Goal: Use online tool/utility: Utilize a website feature to perform a specific function

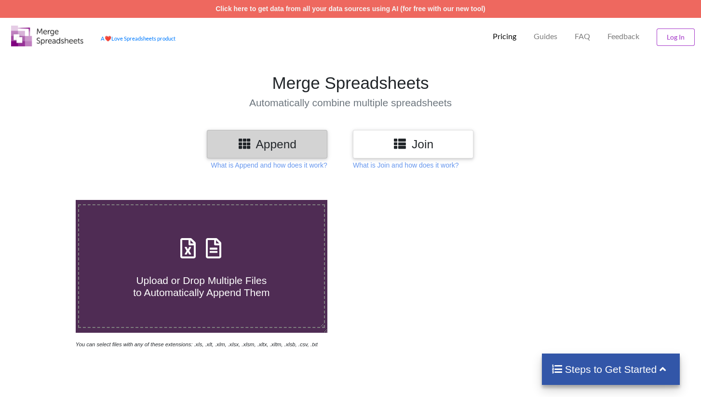
click at [393, 136] on div "Join" at bounding box center [413, 144] width 121 height 28
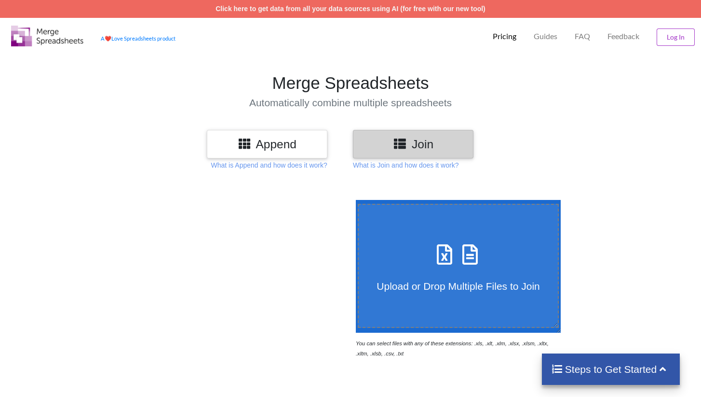
click at [468, 50] on div "A ❤️ Love Spreadsheets product Pricing Guides FAQ Feedback Log In" at bounding box center [351, 35] width 706 height 34
click at [427, 145] on h3 "Join" at bounding box center [413, 144] width 106 height 14
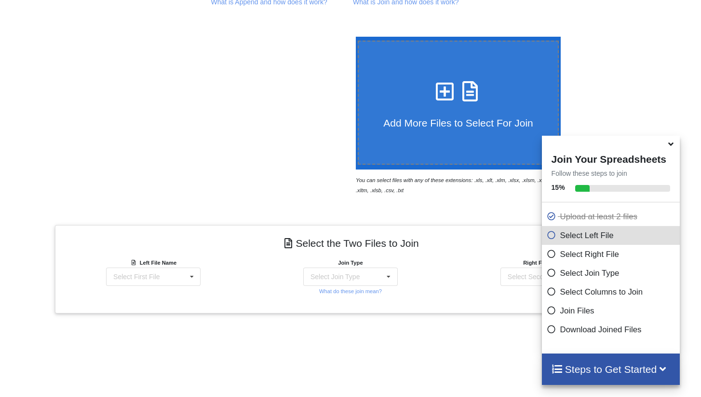
scroll to position [157, 0]
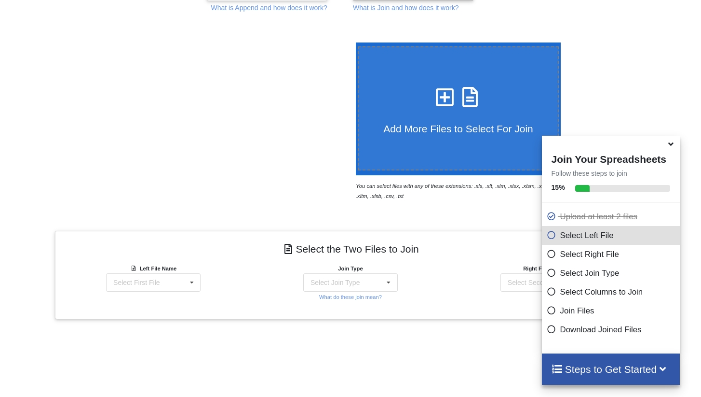
click at [671, 147] on icon at bounding box center [671, 142] width 10 height 9
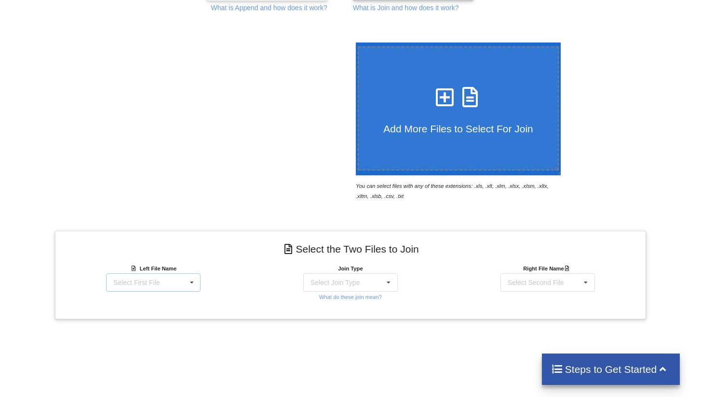
click at [196, 275] on icon at bounding box center [192, 283] width 14 height 18
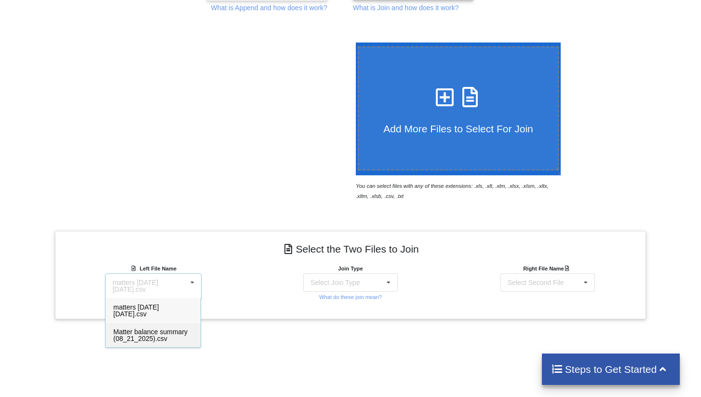
click at [157, 335] on span "Matter balance summary (08_21_2025).csv" at bounding box center [150, 335] width 74 height 14
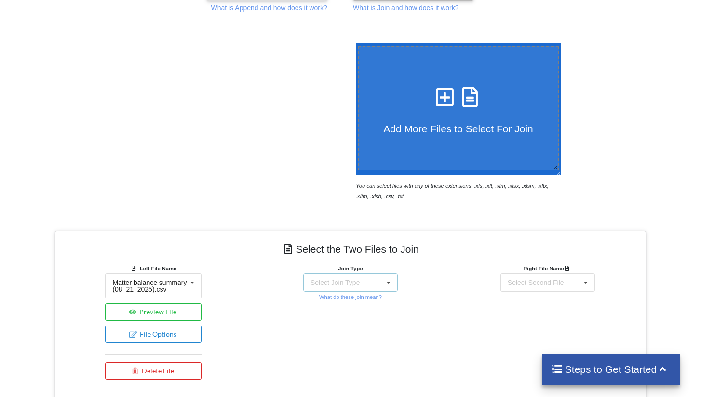
click at [368, 290] on div "Select Join Type INNER JOIN LEFT JOIN RIGHT JOIN FULL JOIN" at bounding box center [350, 282] width 95 height 18
click at [348, 306] on span "INNER JOIN" at bounding box center [346, 307] width 38 height 8
click at [575, 282] on div "Select Second File matters [DATE] [DATE].csv Matter balance summary (08_21_2025…" at bounding box center [548, 282] width 95 height 18
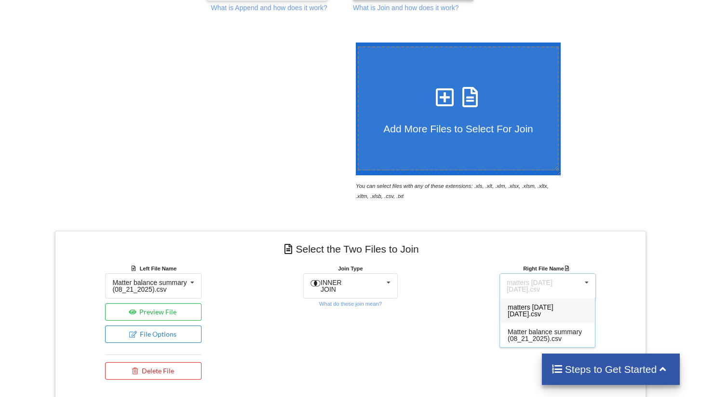
click at [539, 310] on span "matters [DATE] [DATE].csv" at bounding box center [531, 310] width 46 height 14
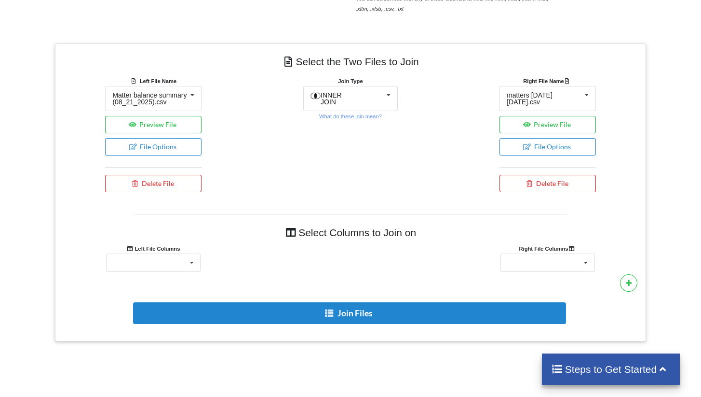
scroll to position [345, 0]
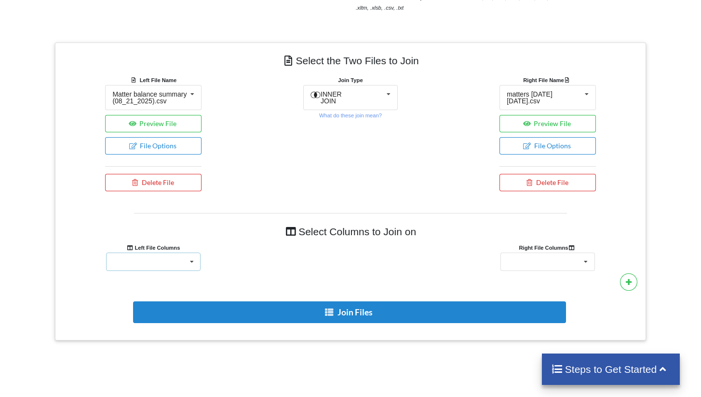
click at [200, 262] on div "Client Accounts Receivable Time In Progress Expense In Progress Total Client Tr…" at bounding box center [153, 261] width 95 height 18
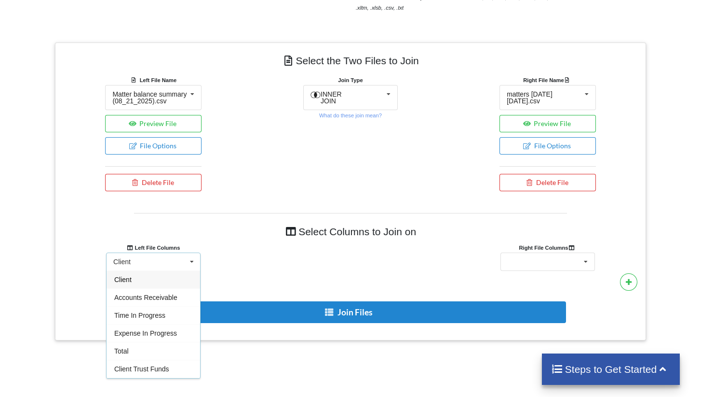
click at [152, 285] on div "Client" at bounding box center [154, 279] width 94 height 18
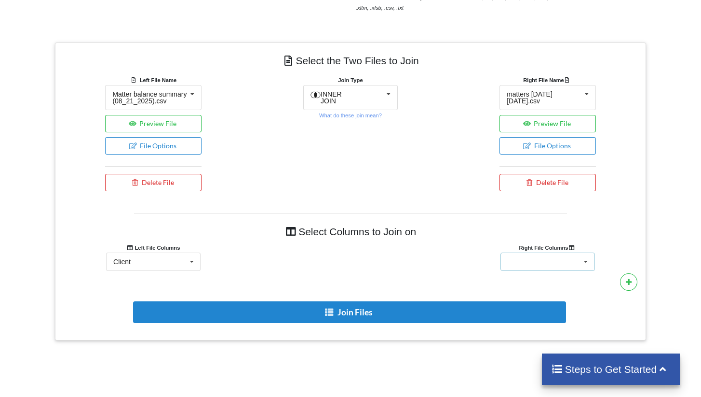
click at [565, 265] on div "Client Name Minimum Threshold Hold/Lock Associate Attorney Assigned Paralegal" at bounding box center [548, 261] width 95 height 18
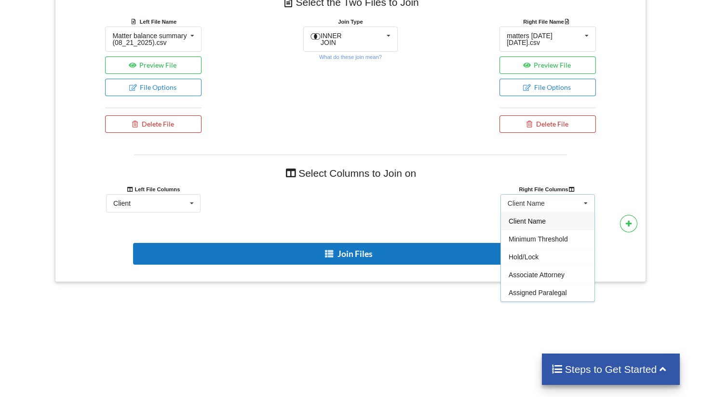
scroll to position [431, 0]
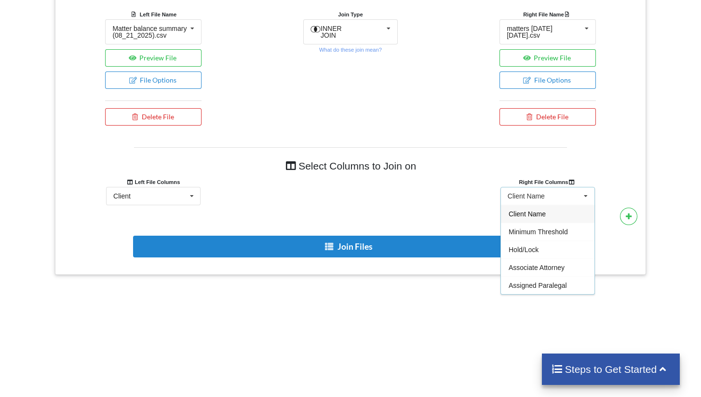
click at [541, 218] on span "Client Name" at bounding box center [527, 214] width 37 height 8
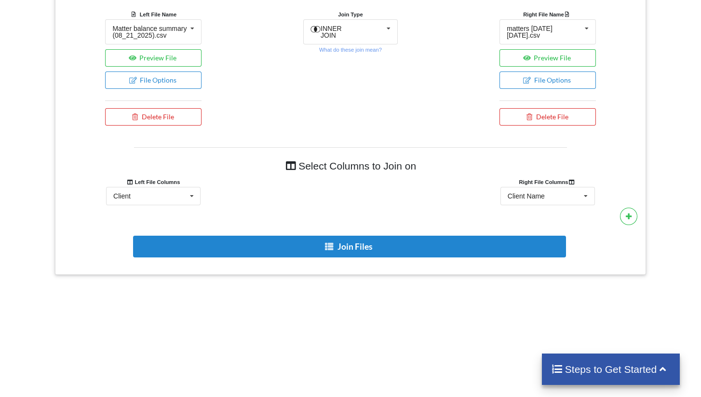
click at [378, 214] on div "Select Columns to Join on Left File Columns Right File Columns Client Client Ac…" at bounding box center [350, 207] width 577 height 120
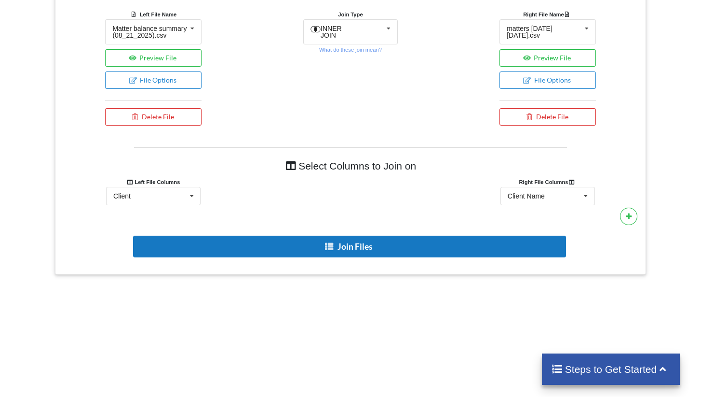
click at [371, 252] on button "Join Files" at bounding box center [349, 246] width 433 height 22
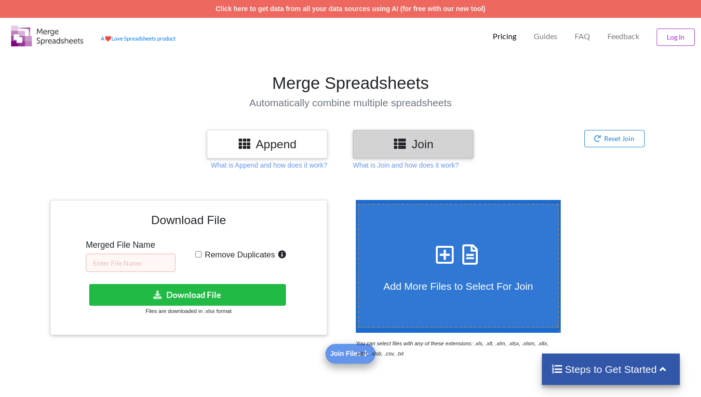
scroll to position [0, 0]
click at [145, 264] on input "text" at bounding box center [131, 262] width 90 height 18
click at [123, 264] on input "text" at bounding box center [131, 262] width 90 height 18
click at [109, 260] on input "text" at bounding box center [131, 262] width 90 height 18
type input "Bad Cases 08.21"
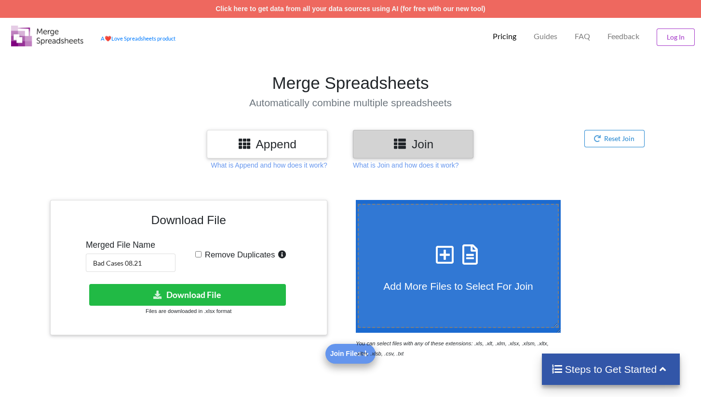
click at [199, 253] on input "Remove Duplicates" at bounding box center [198, 254] width 6 height 6
checkbox input "true"
click at [210, 298] on button "Download File" at bounding box center [187, 295] width 197 height 22
